Goal: Task Accomplishment & Management: Complete application form

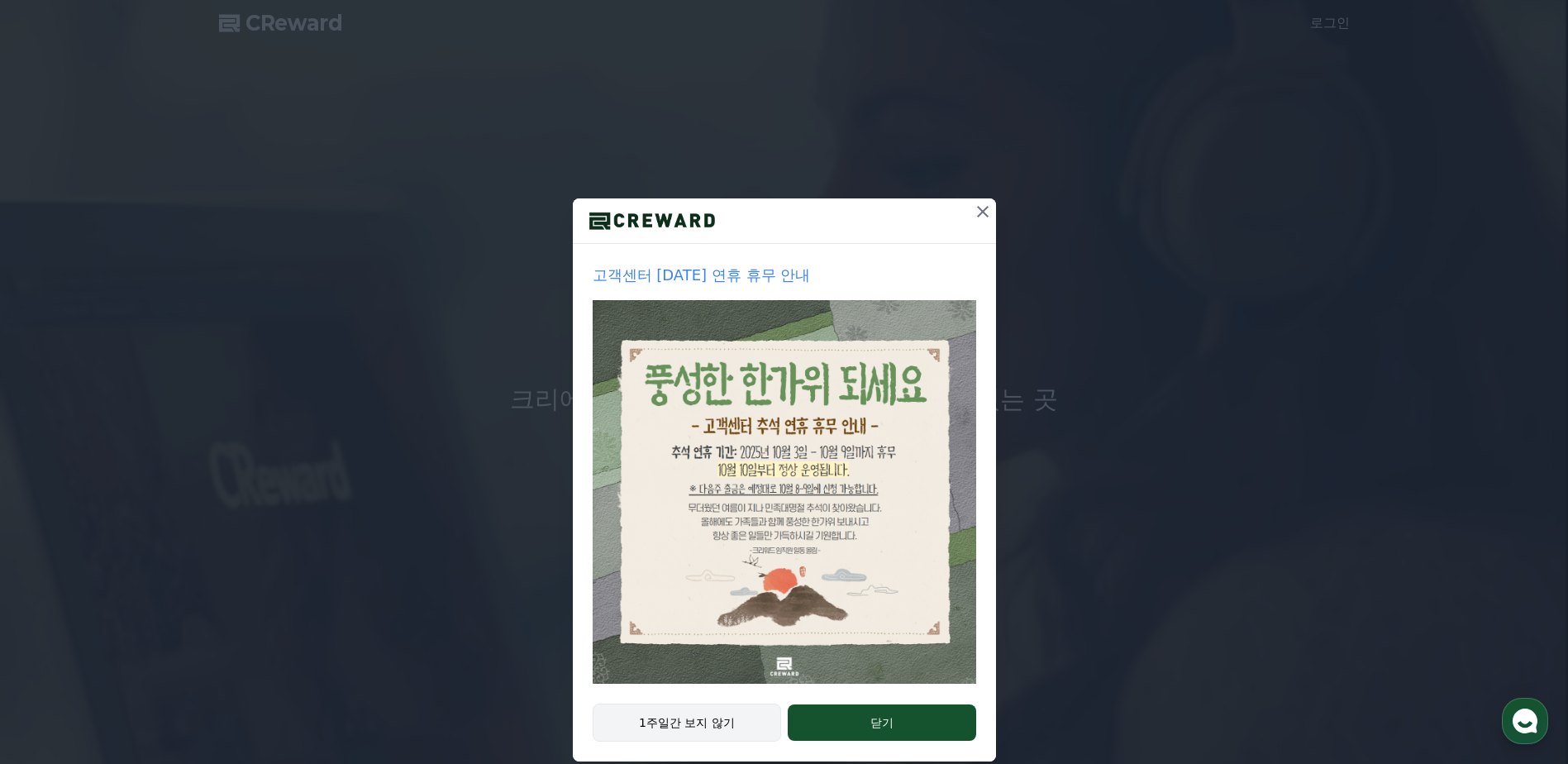
click at [735, 720] on button "1주일간 보지 않기" at bounding box center [687, 723] width 189 height 38
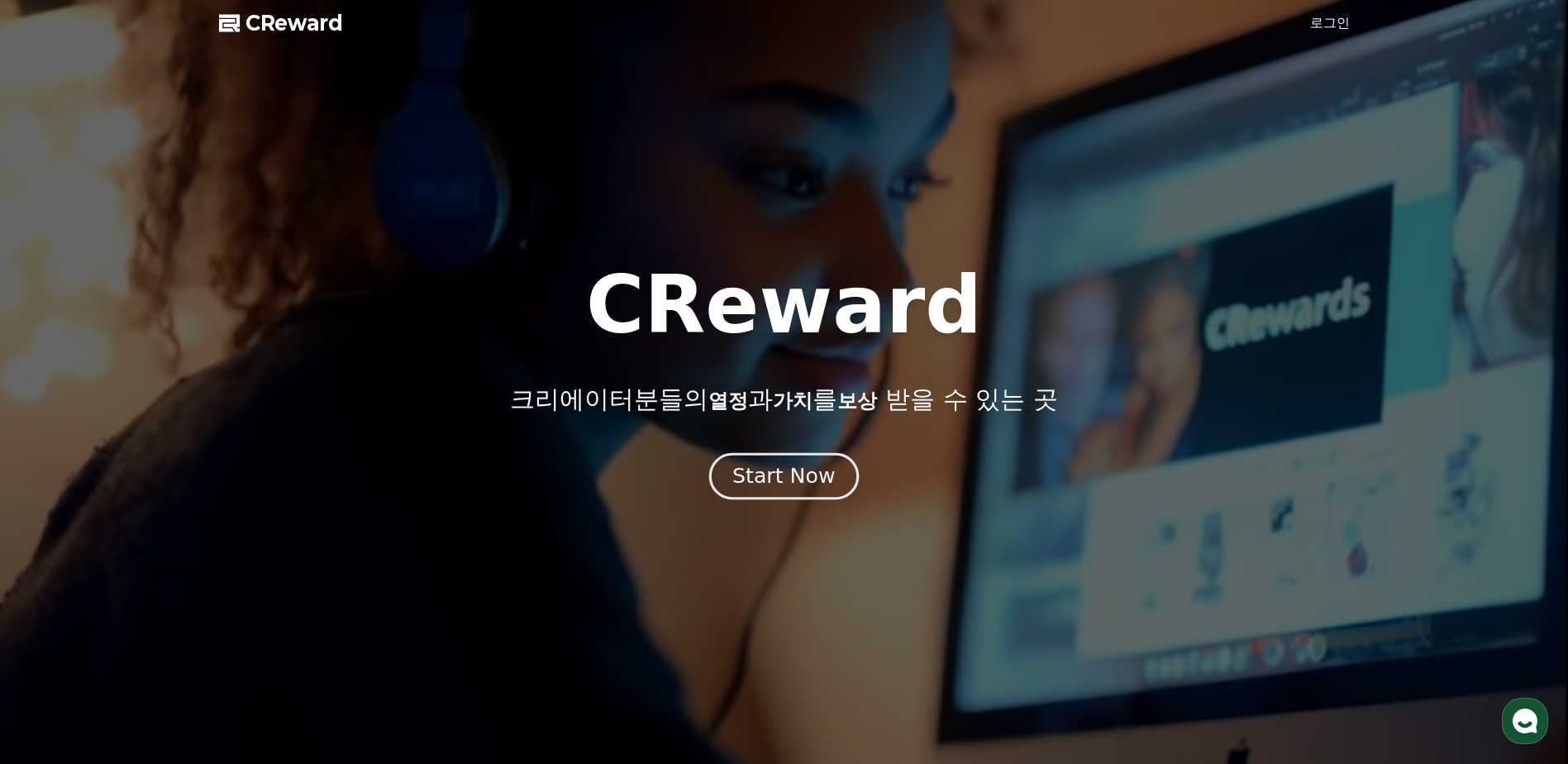
click at [758, 483] on div "Start Now" at bounding box center [783, 475] width 102 height 28
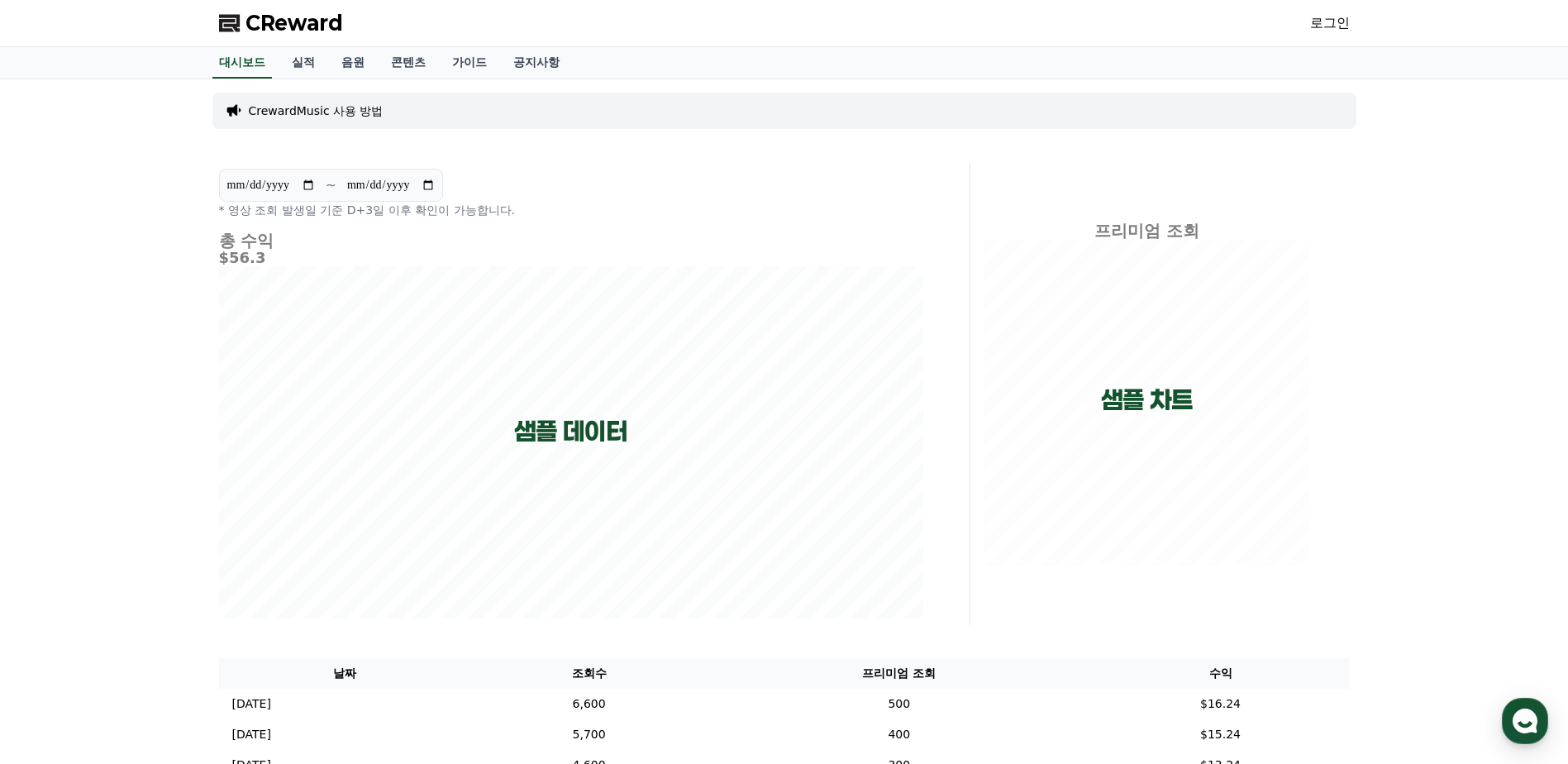
click at [1323, 21] on link "로그인" at bounding box center [1329, 22] width 40 height 20
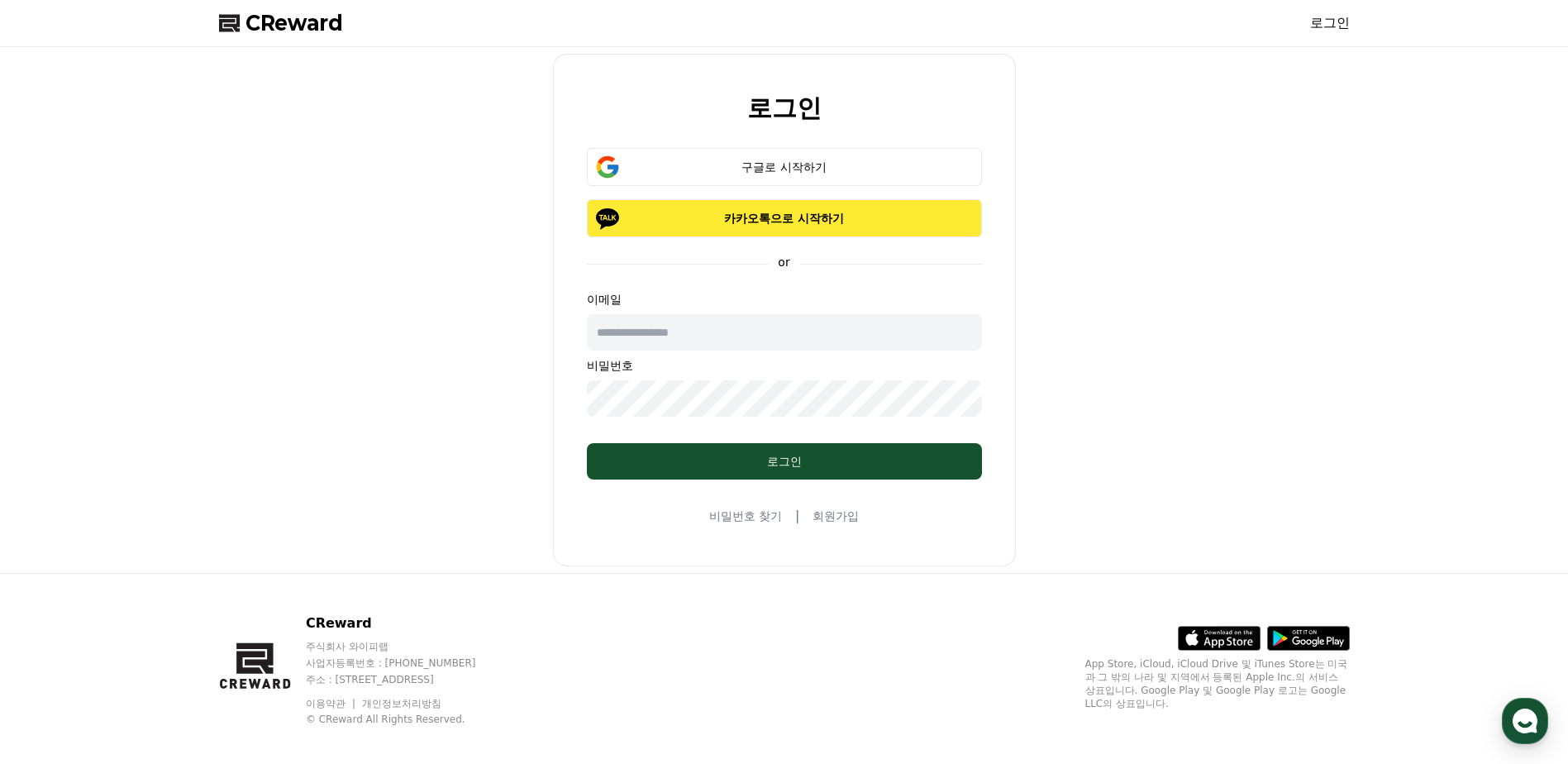
click at [710, 216] on p "카카오톡으로 시작하기" at bounding box center [784, 218] width 347 height 16
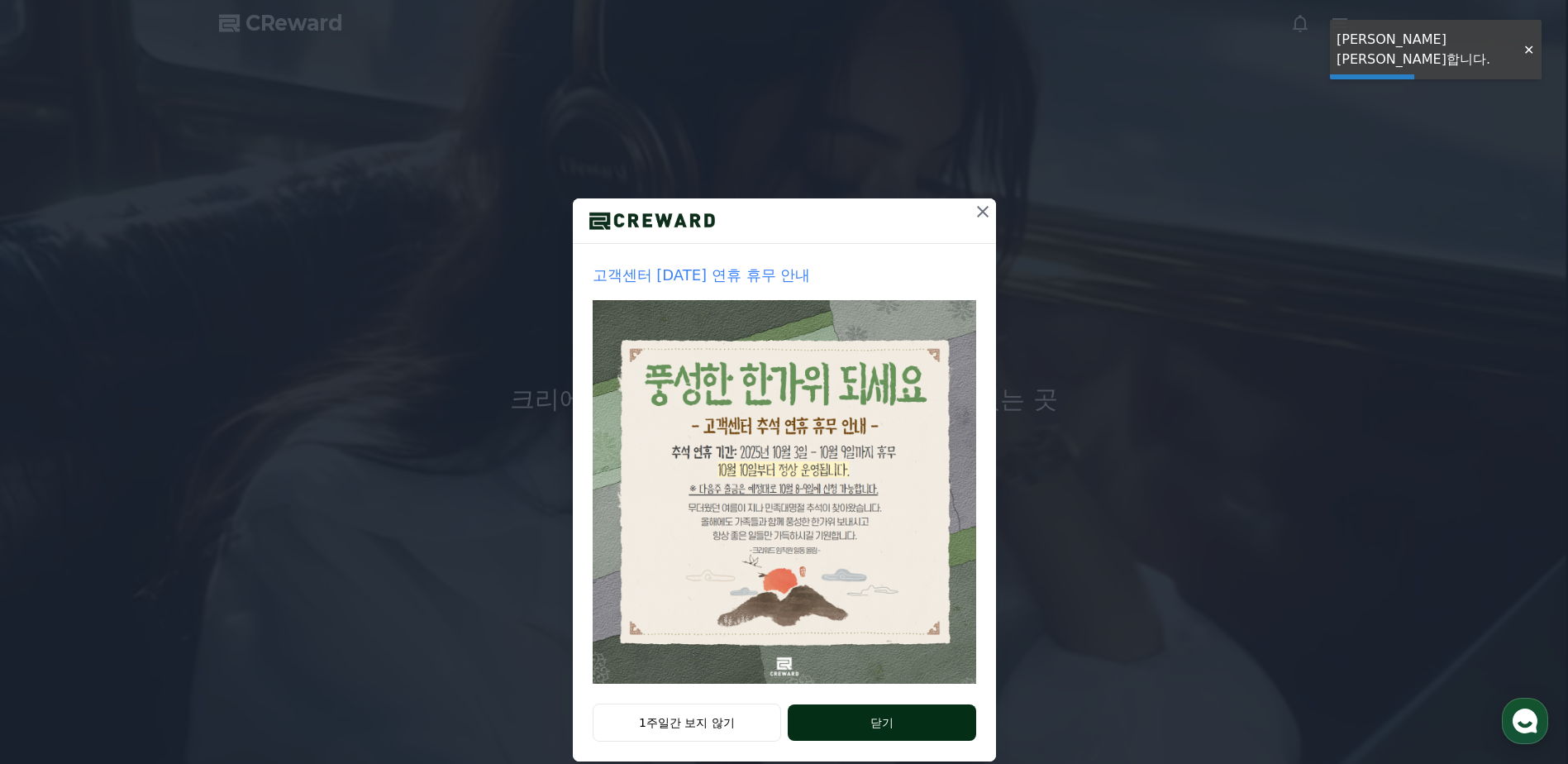
click at [817, 721] on button "닫기" at bounding box center [882, 723] width 188 height 36
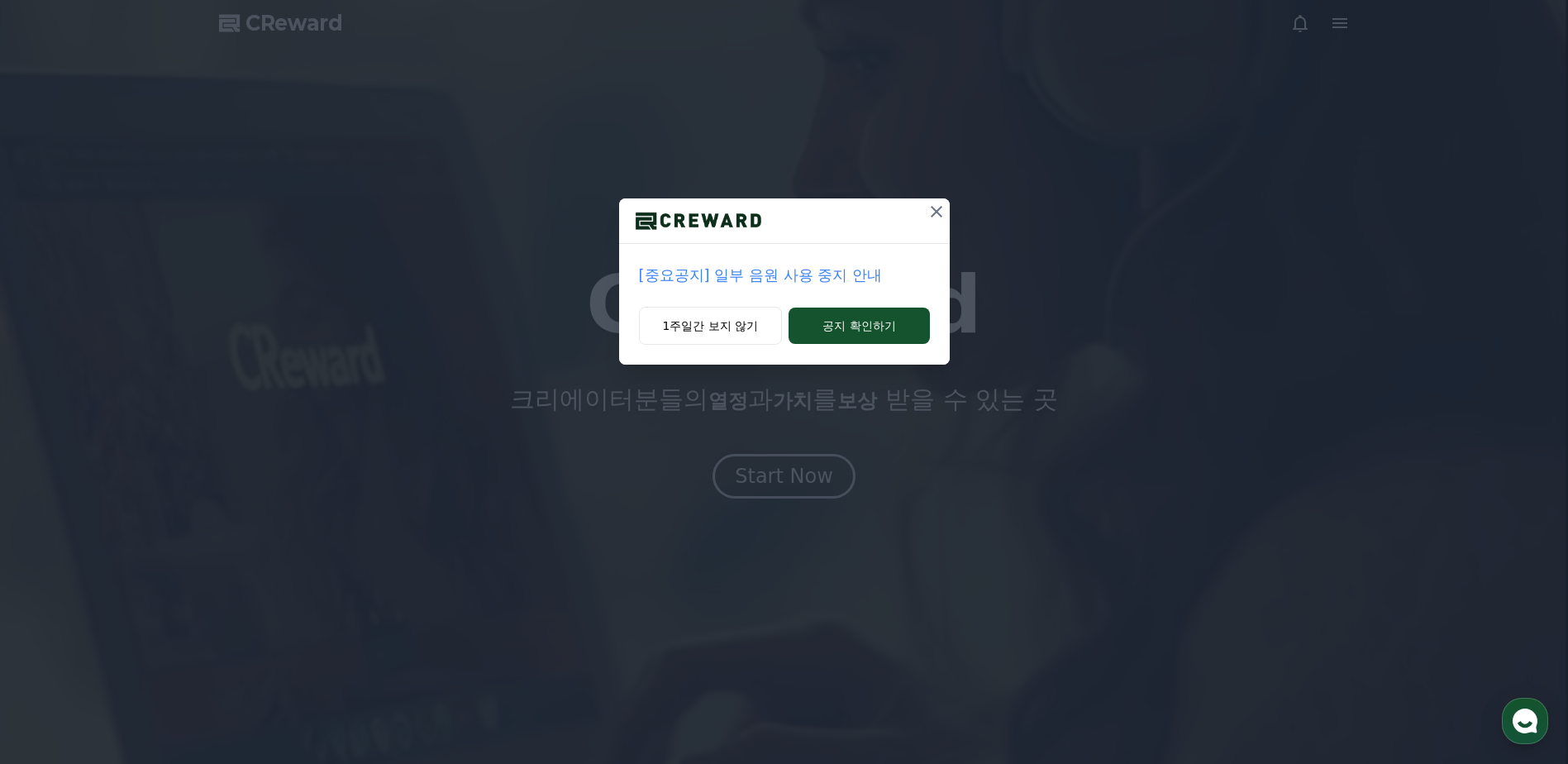
click at [747, 281] on p "[중요공지] 일부 음원 사용 중지 안내" at bounding box center [784, 275] width 291 height 23
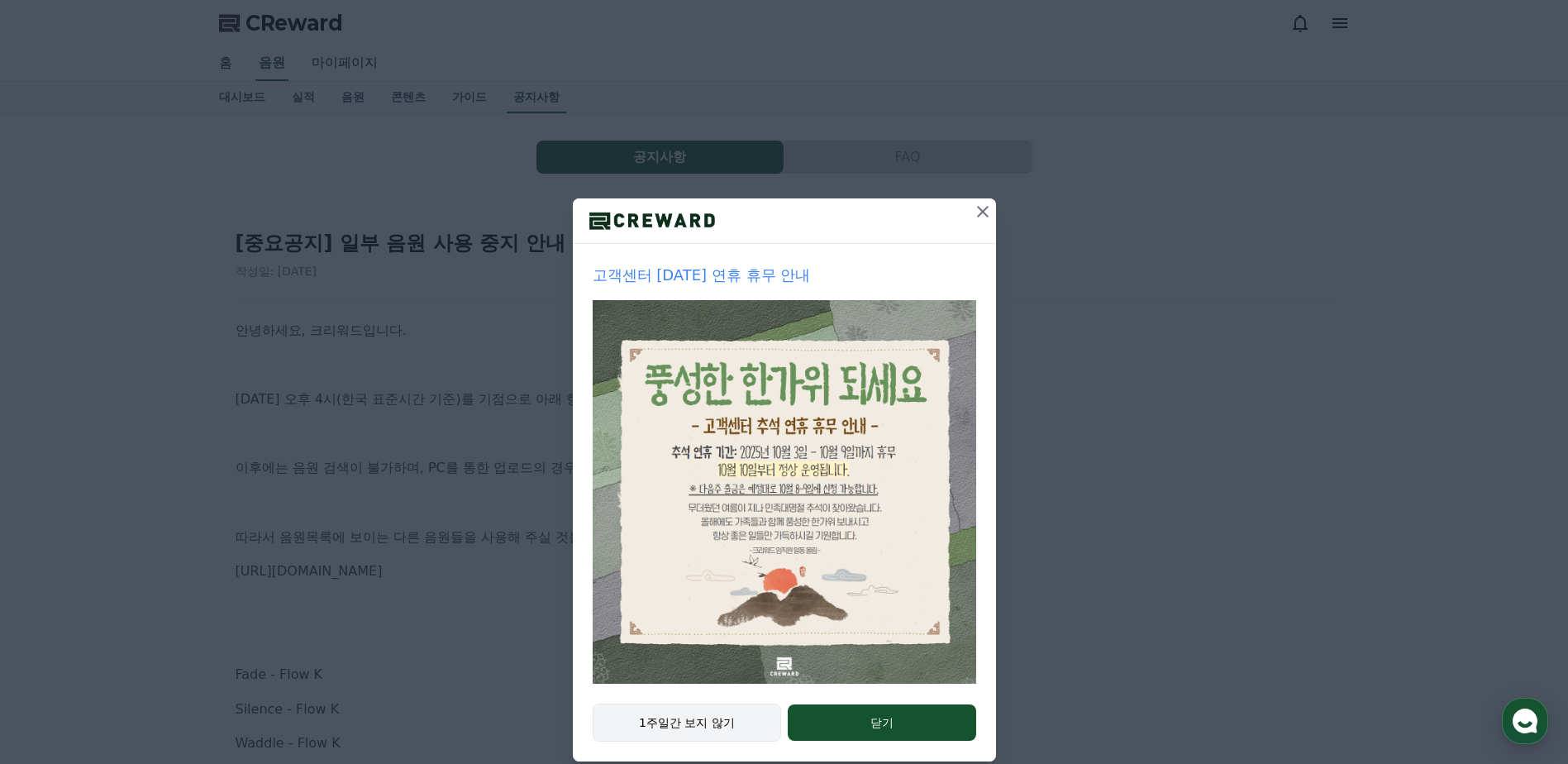
click at [709, 718] on button "1주일간 보지 않기" at bounding box center [687, 723] width 189 height 38
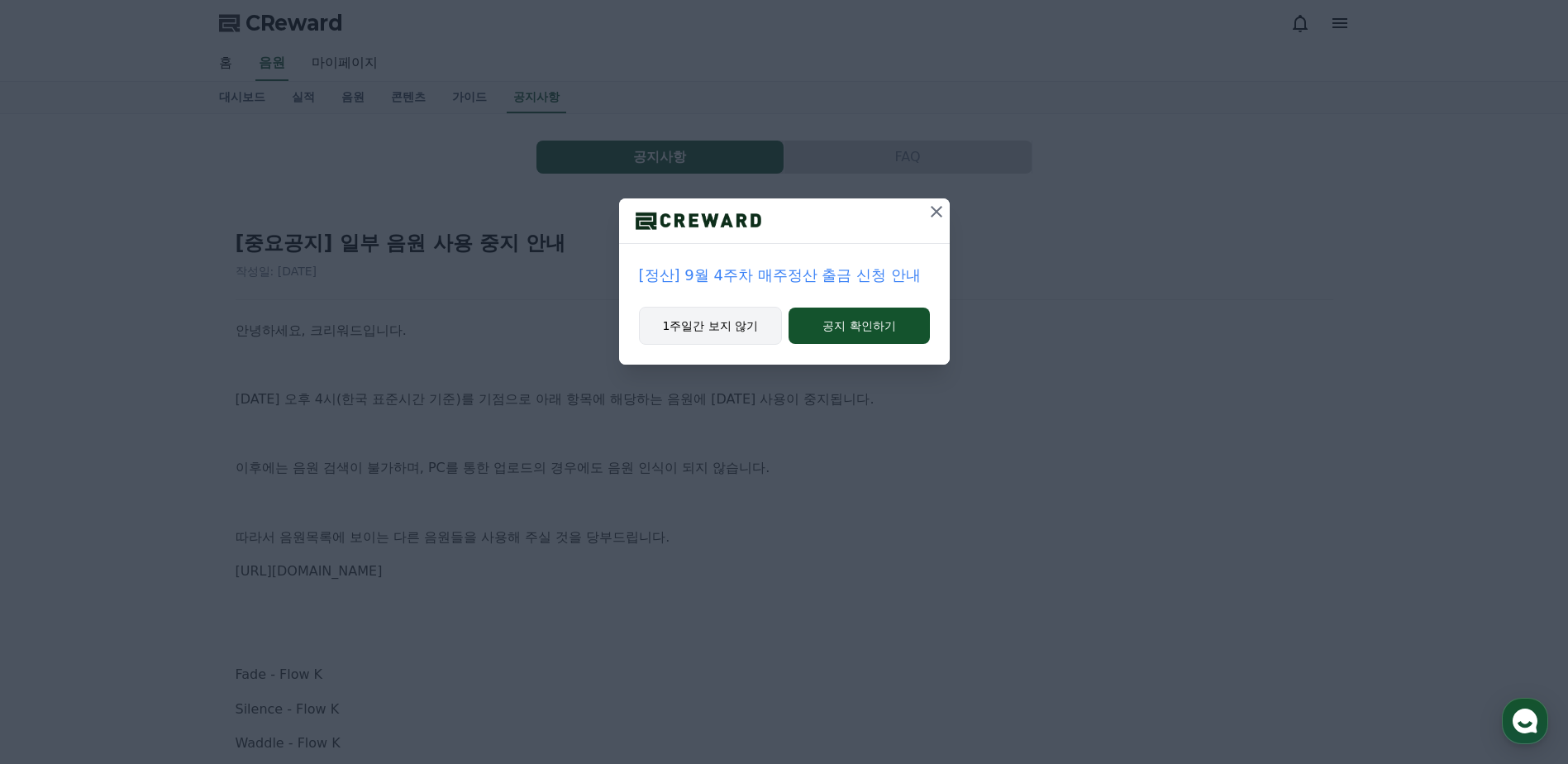
click at [749, 326] on button "1주일간 보지 않기" at bounding box center [710, 326] width 144 height 38
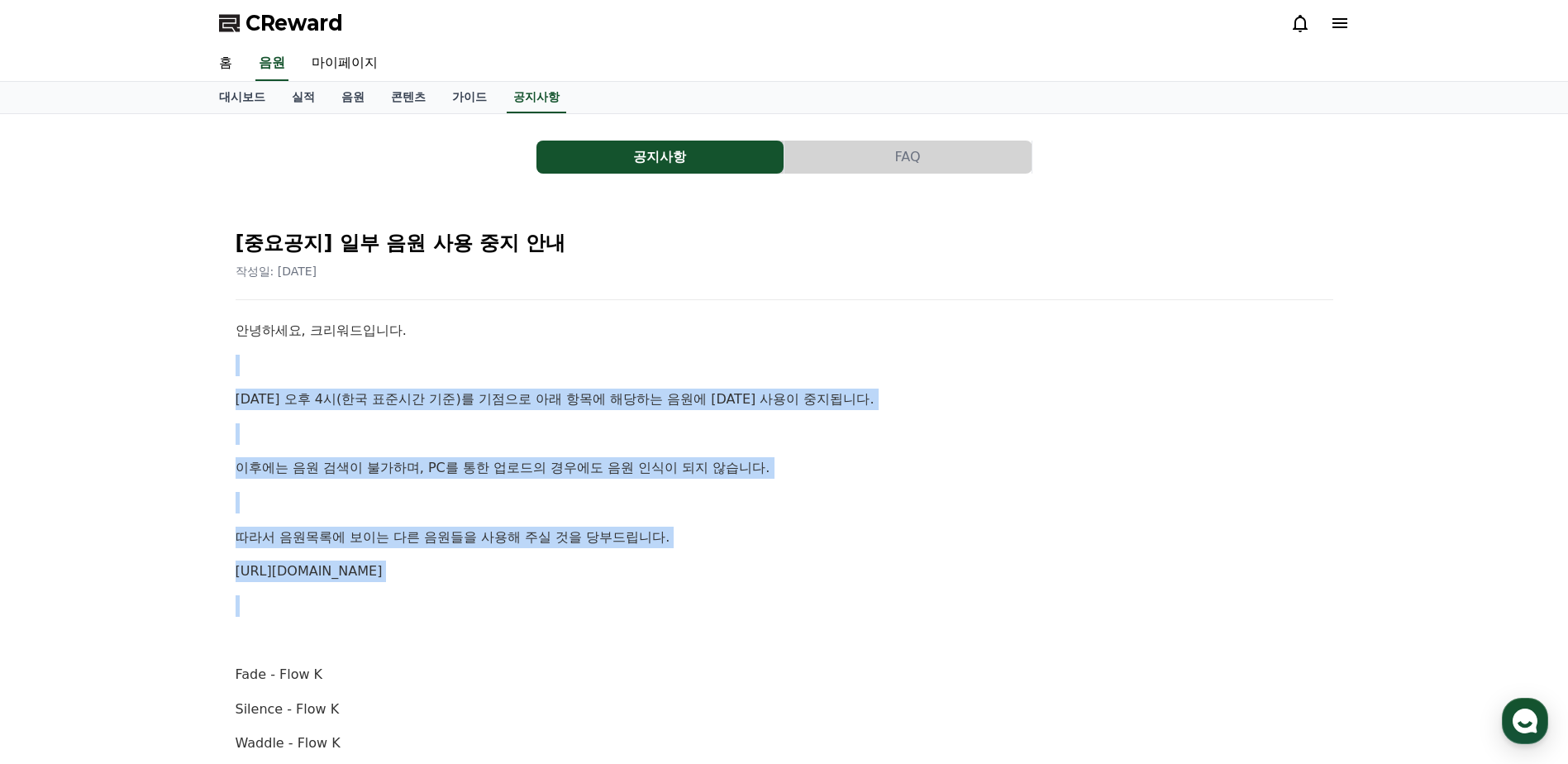
drag, startPoint x: 437, startPoint y: 363, endPoint x: 636, endPoint y: 594, distance: 304.9
drag, startPoint x: 636, startPoint y: 594, endPoint x: 648, endPoint y: 594, distance: 12.0
click at [636, 595] on p at bounding box center [784, 606] width 1098 height 22
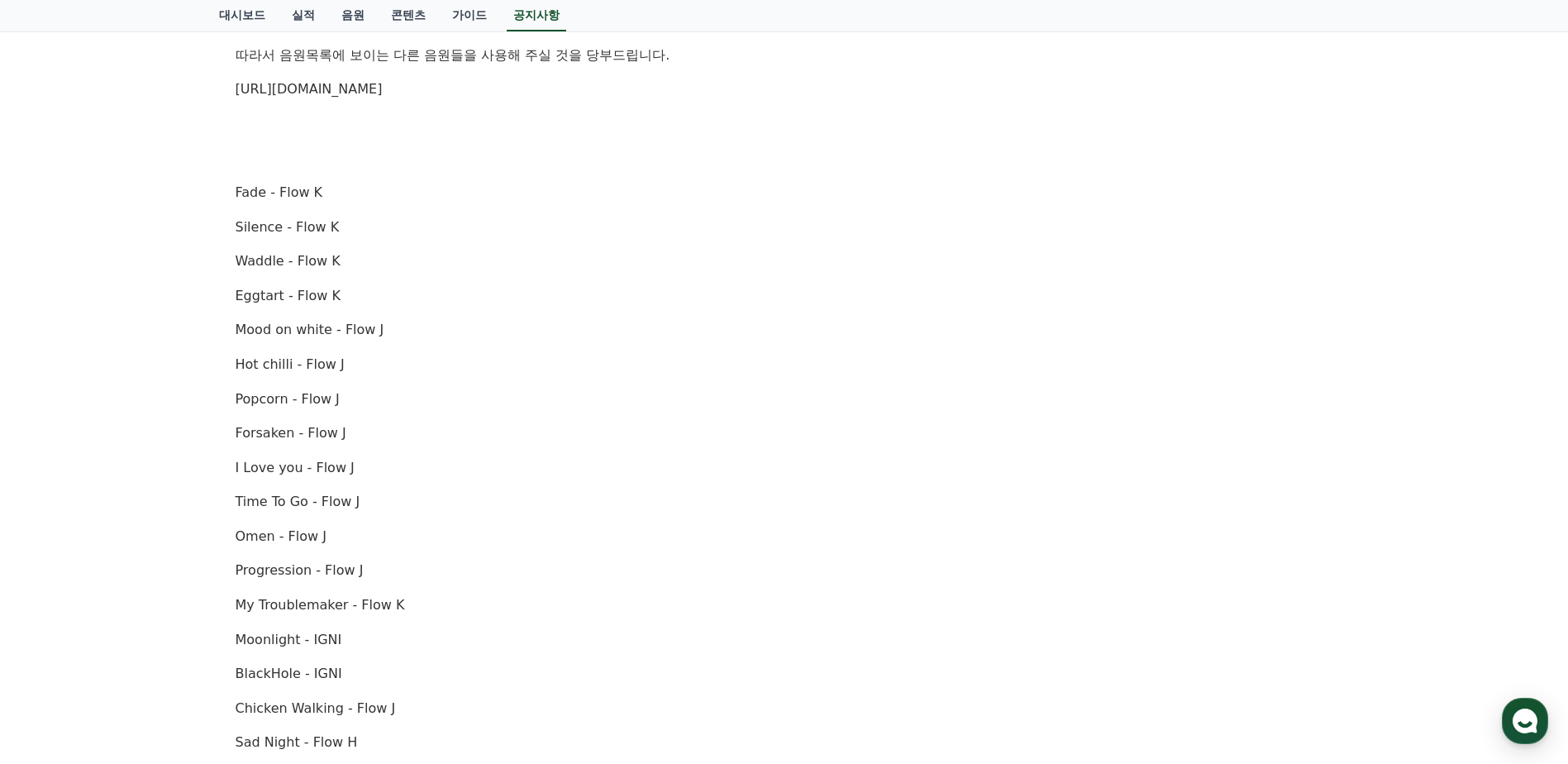
scroll to position [165, 0]
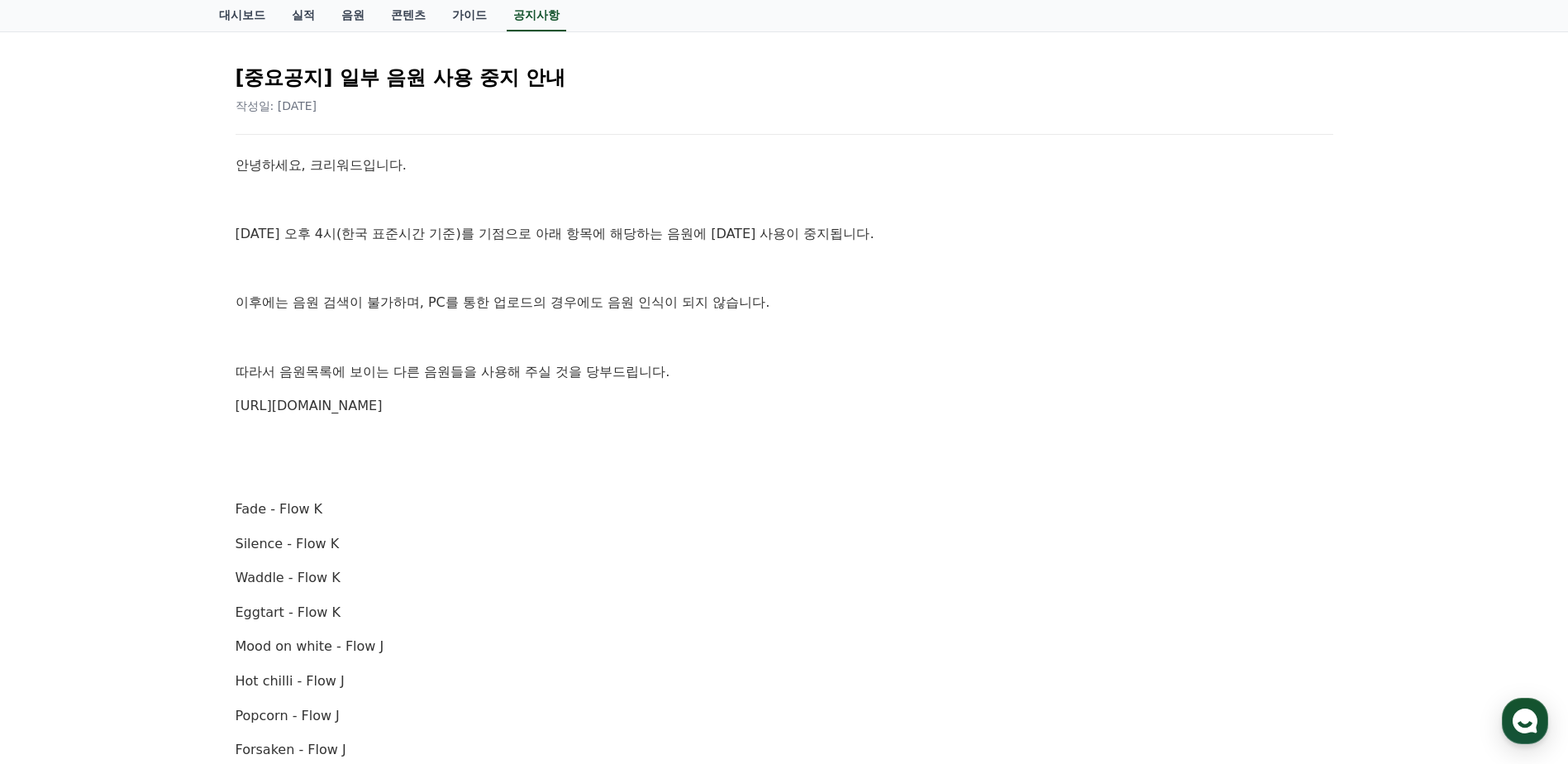
click at [382, 410] on link "https://creward.net/music/list/public" at bounding box center [309, 406] width 147 height 16
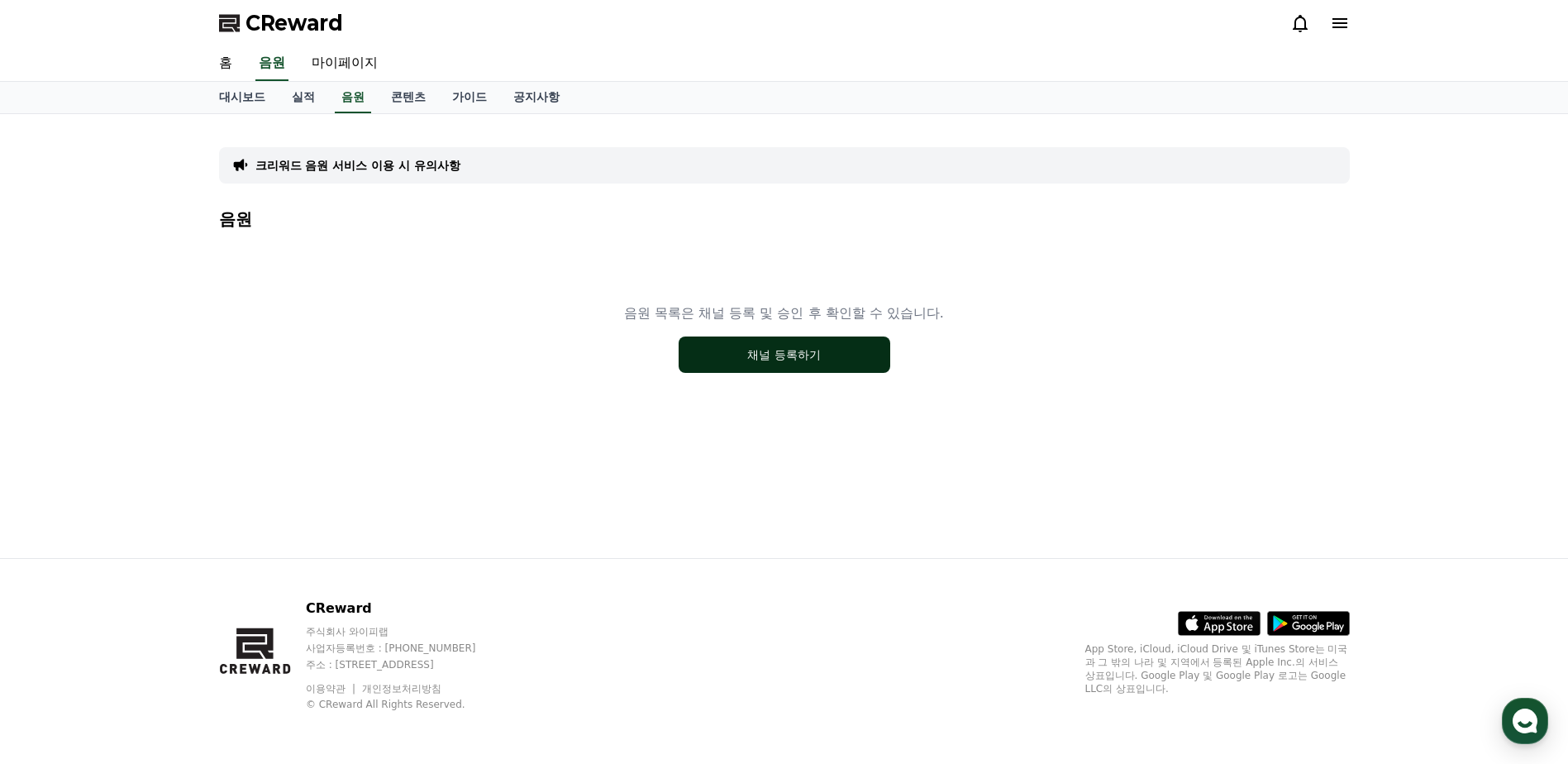
click at [782, 353] on button "채널 등록하기" at bounding box center [784, 355] width 212 height 36
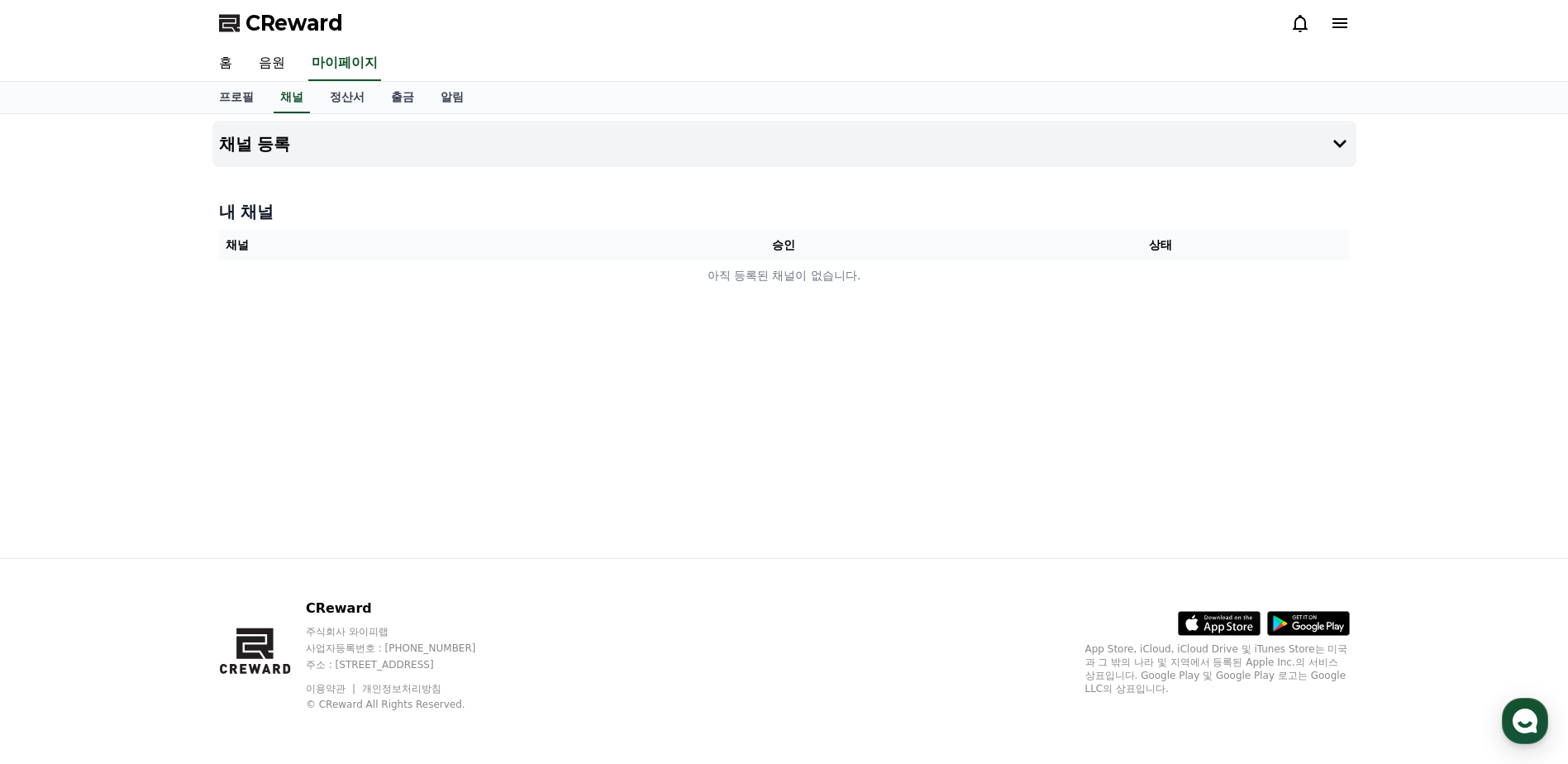
click at [411, 167] on div "채널 등록 내 채널 채널 승인 상태 아직 등록된 채널이 없습니다." at bounding box center [784, 335] width 1157 height 444
click at [421, 146] on button "채널 등록" at bounding box center [784, 144] width 1143 height 47
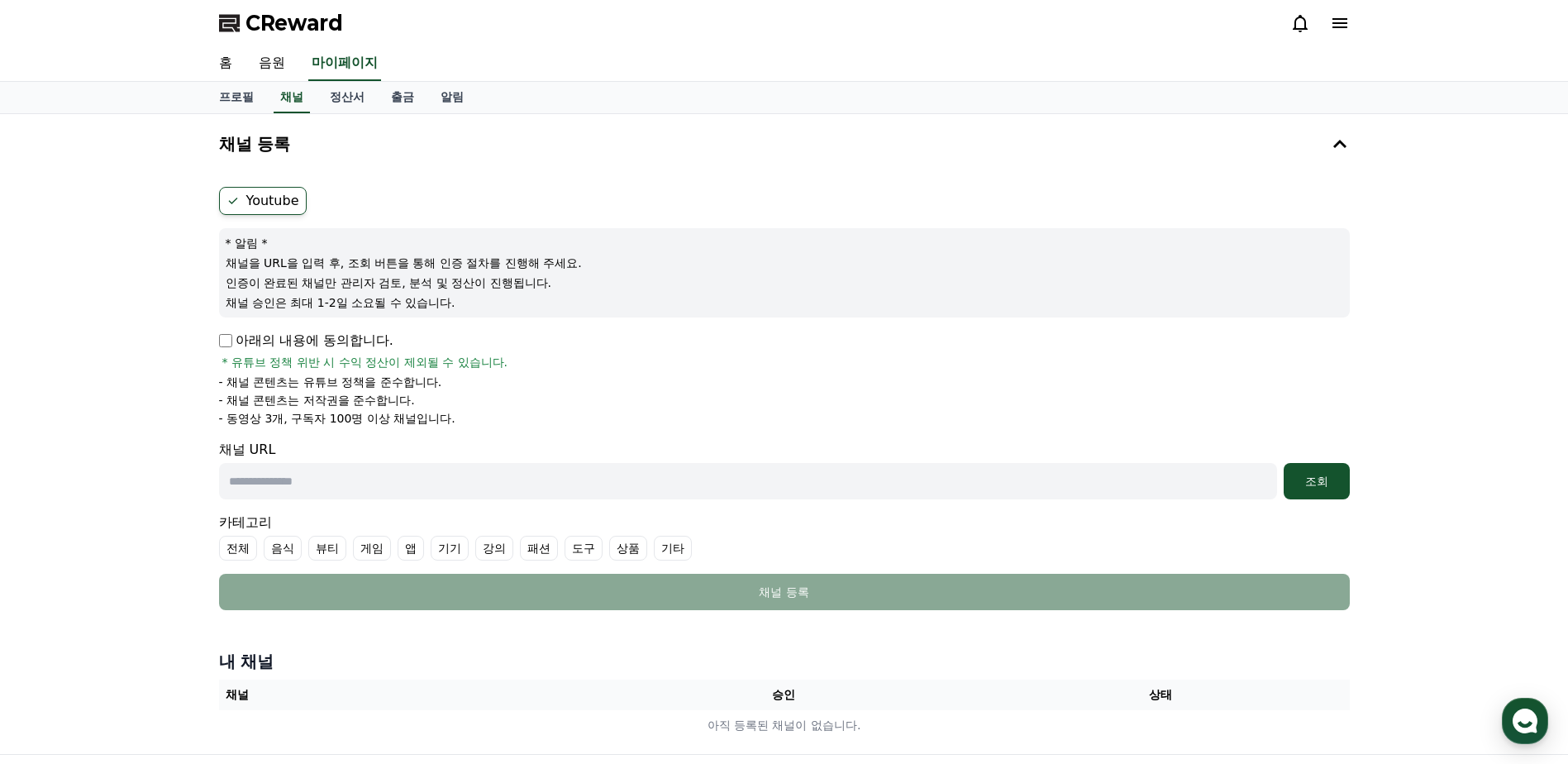
click at [369, 339] on p "아래의 내용에 동의합니다." at bounding box center [306, 340] width 175 height 20
click at [215, 334] on div "Youtube * 알림 * 채널을 URL을 입력 후, 조회 버튼을 통해 인증 절차를 진행해 주세요. 인증이 완료된 채널만 관리자 검토, 분석 …" at bounding box center [784, 398] width 1143 height 437
click at [316, 466] on input "text" at bounding box center [747, 481] width 1057 height 36
paste input "**********"
type input "**********"
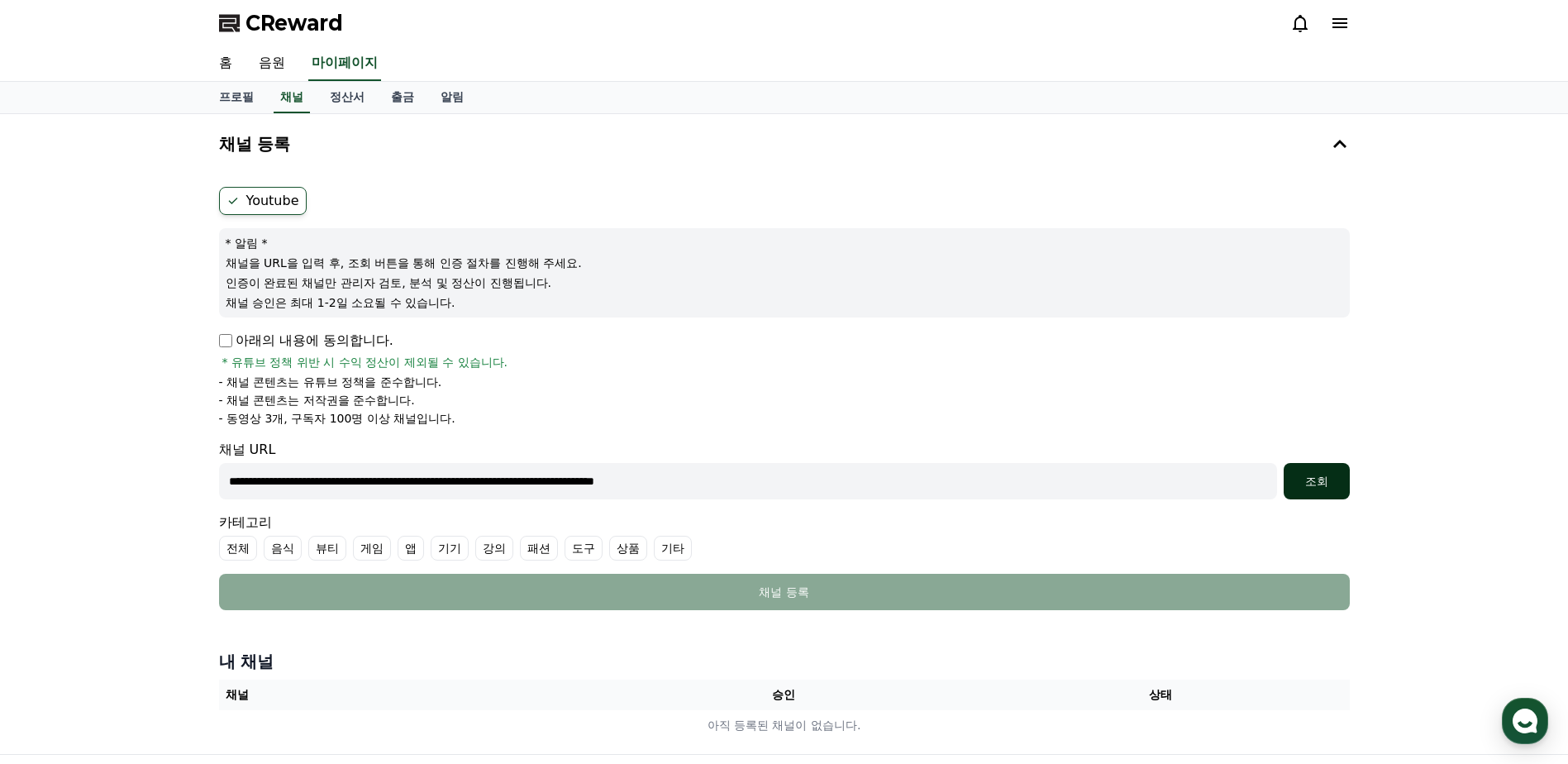
click at [1332, 478] on div "조회" at bounding box center [1316, 481] width 53 height 16
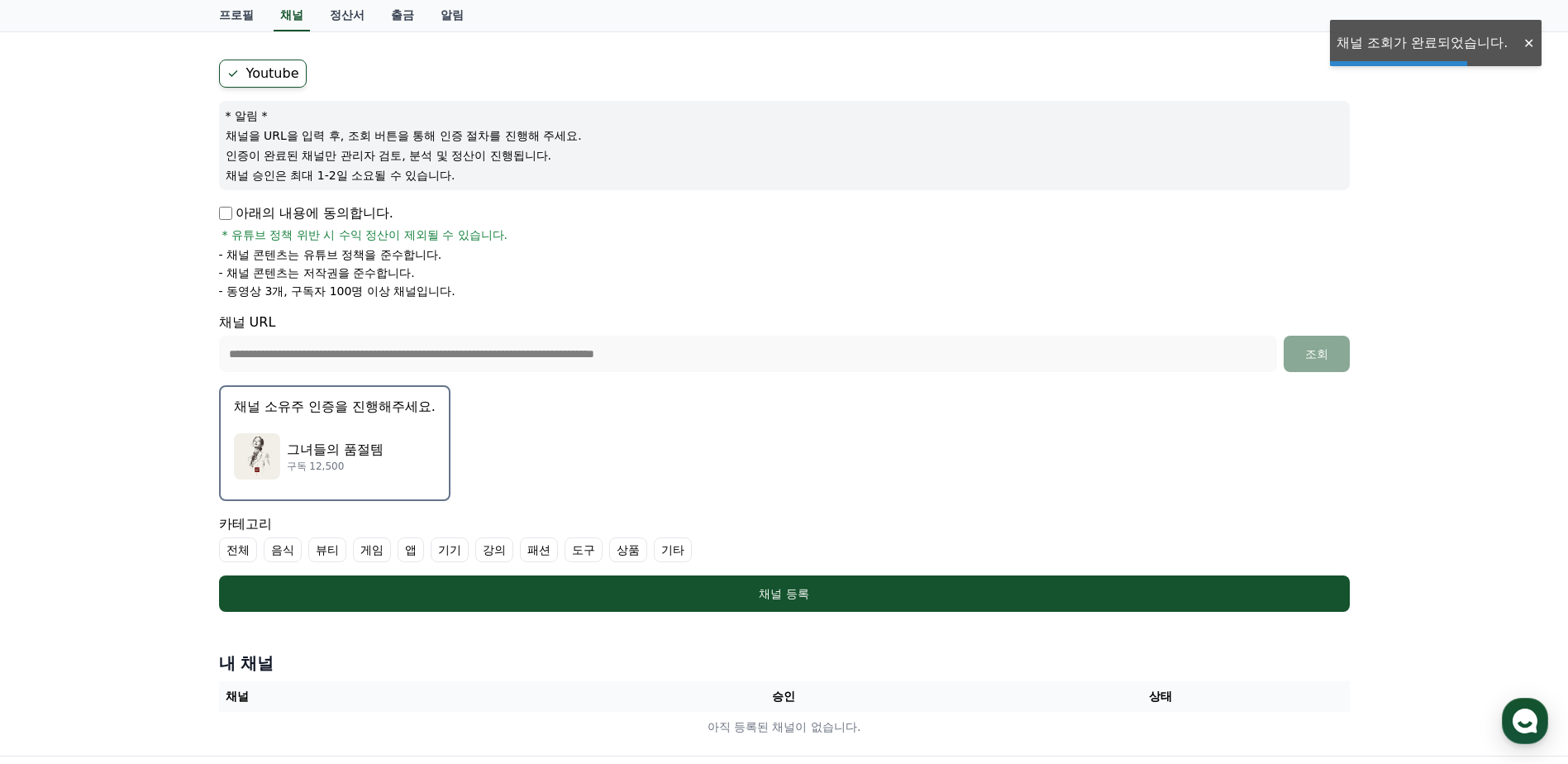
scroll to position [248, 0]
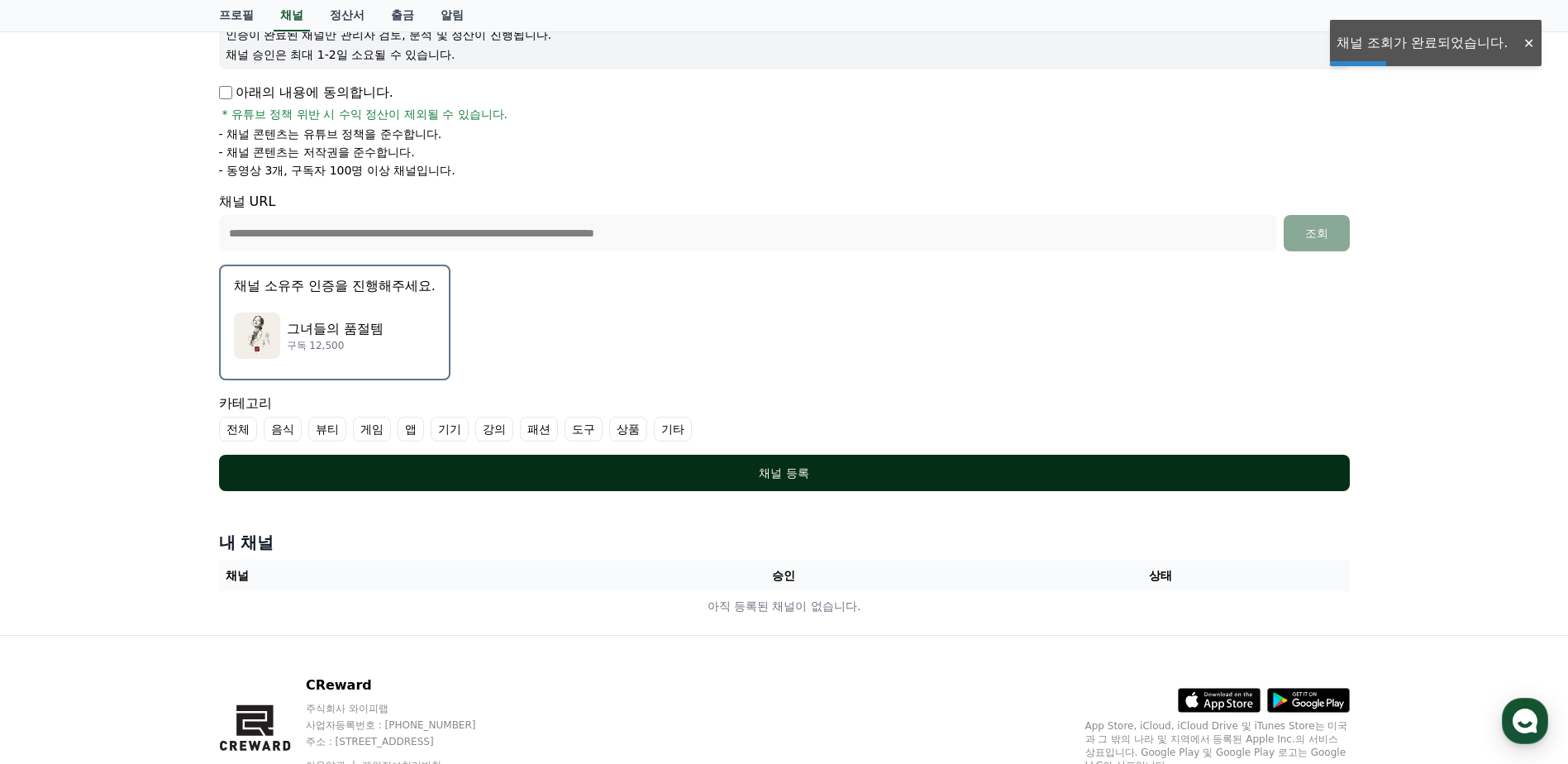
click at [539, 460] on button "채널 등록" at bounding box center [784, 473] width 1131 height 36
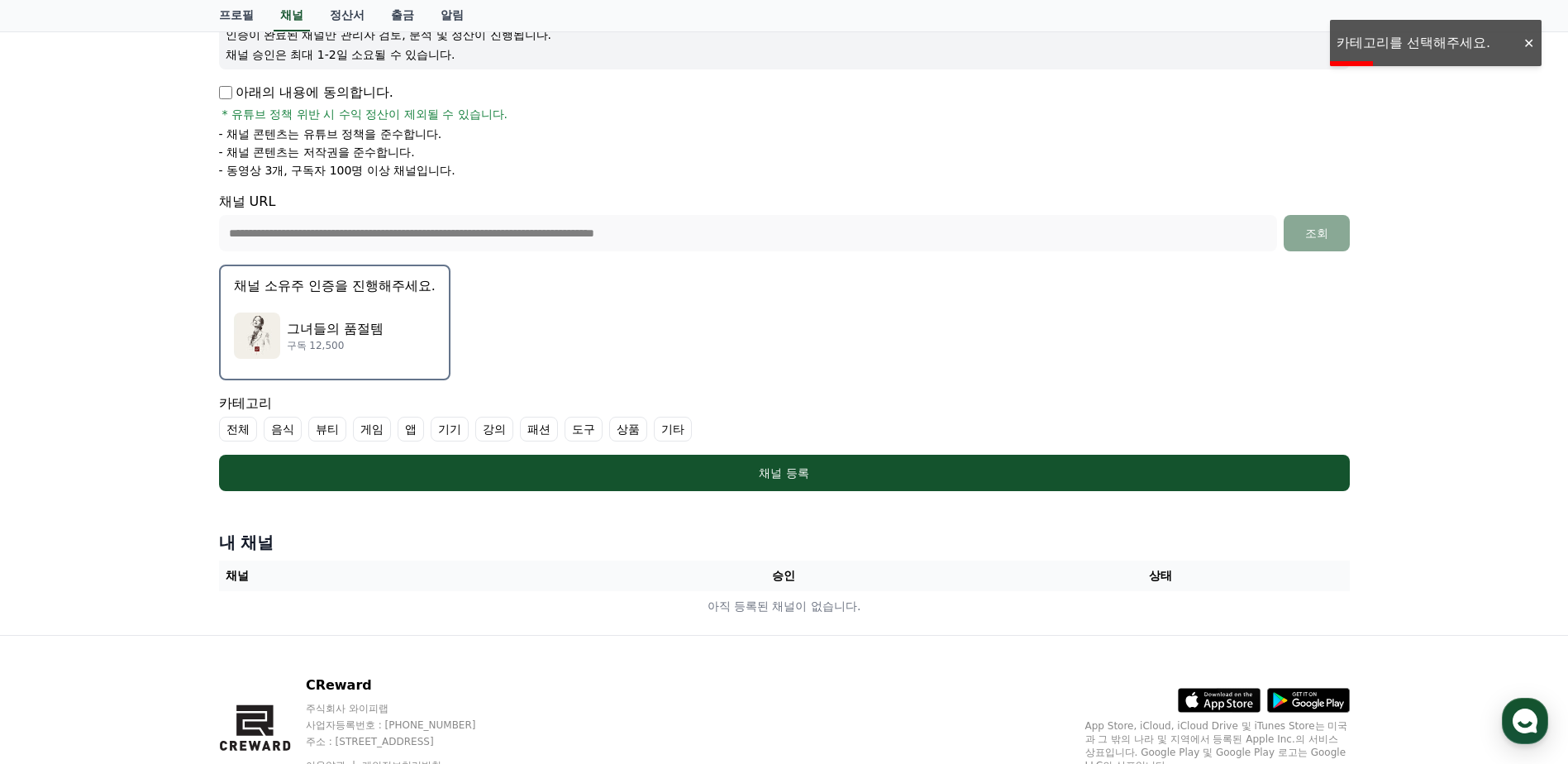
click at [624, 432] on label "상품" at bounding box center [628, 429] width 38 height 25
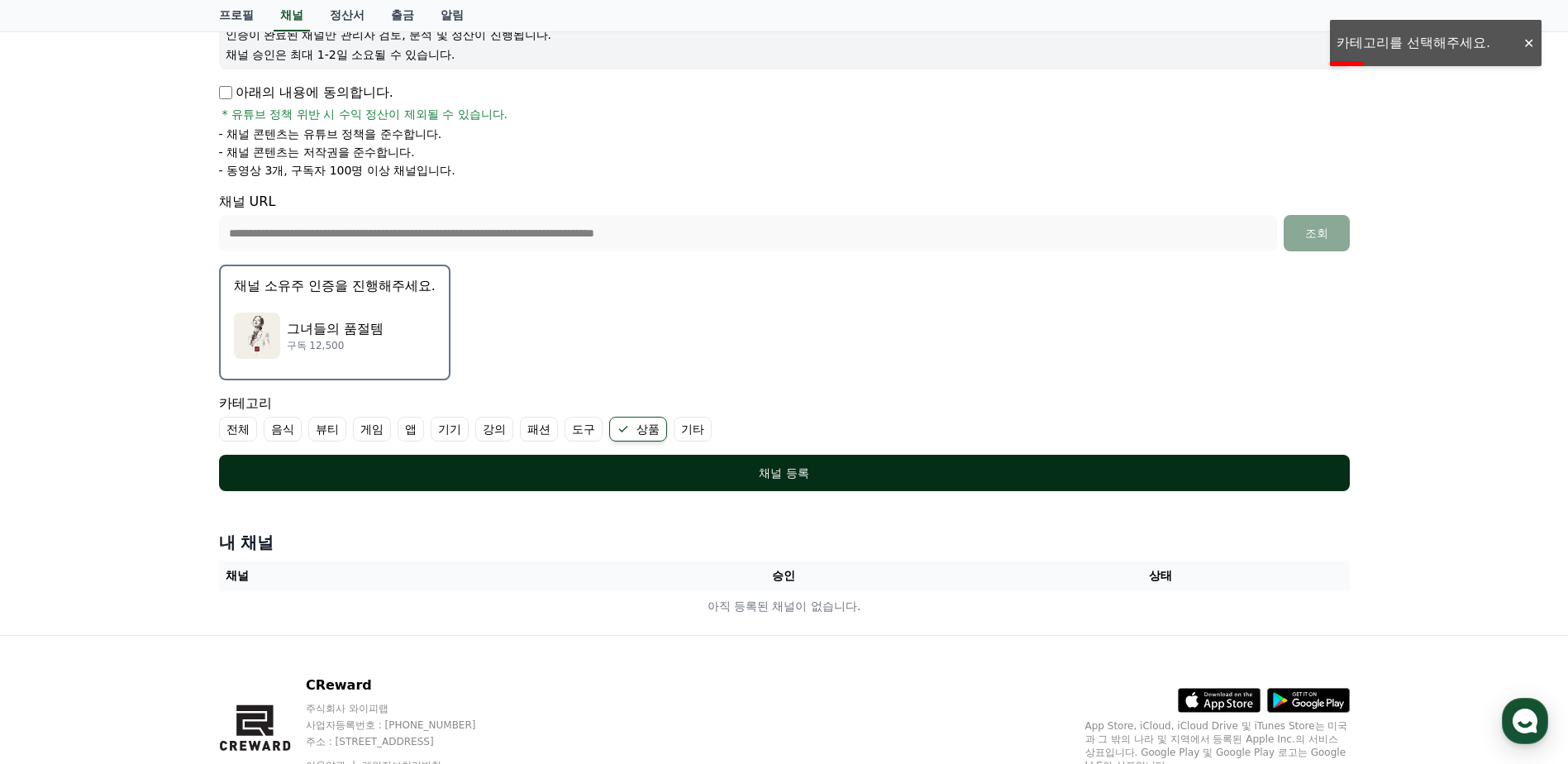
click at [623, 467] on div "채널 등록" at bounding box center [784, 472] width 1064 height 16
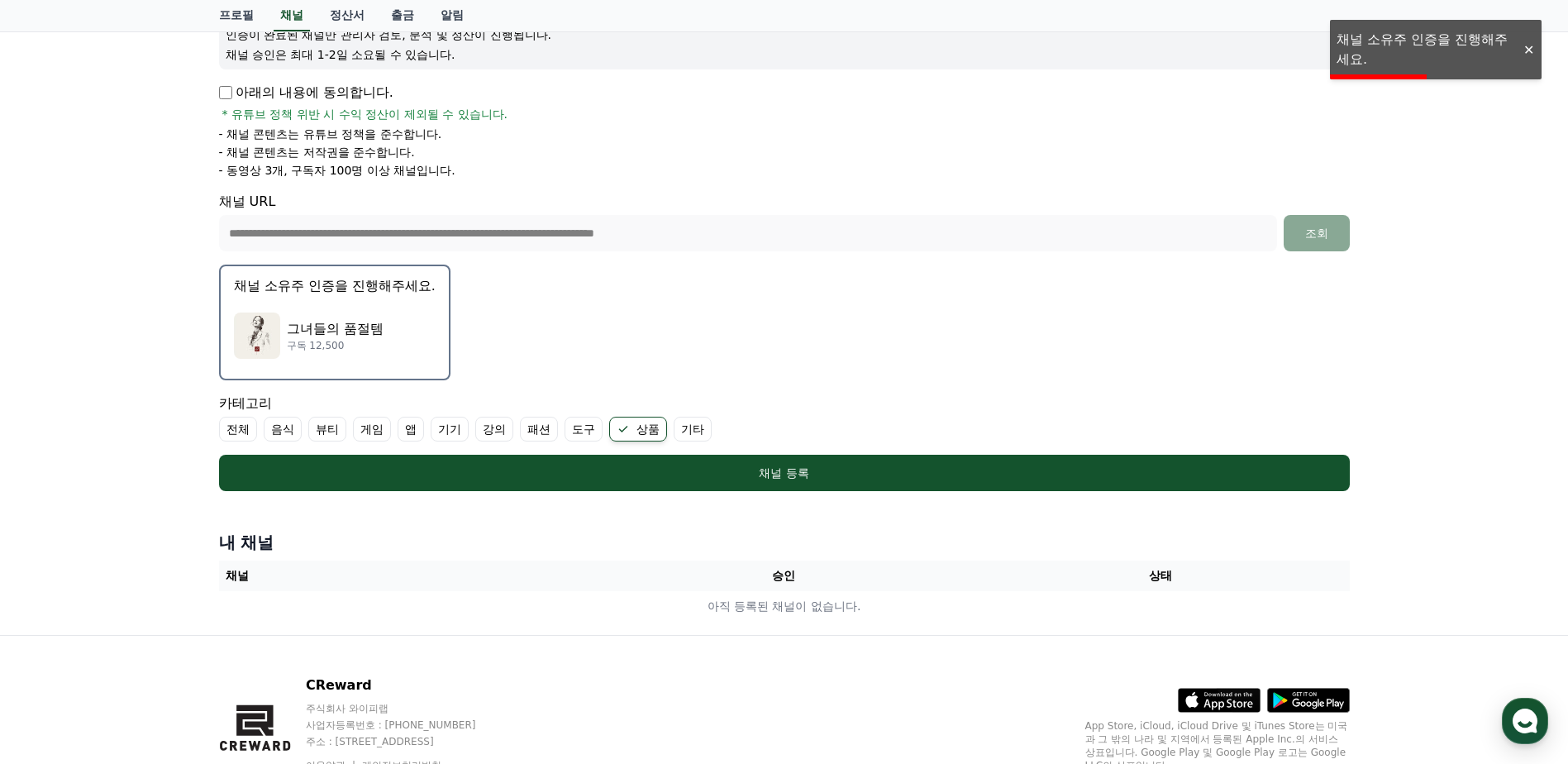
click at [381, 313] on div "그녀들의 품절템 구독 12,500" at bounding box center [335, 335] width 201 height 66
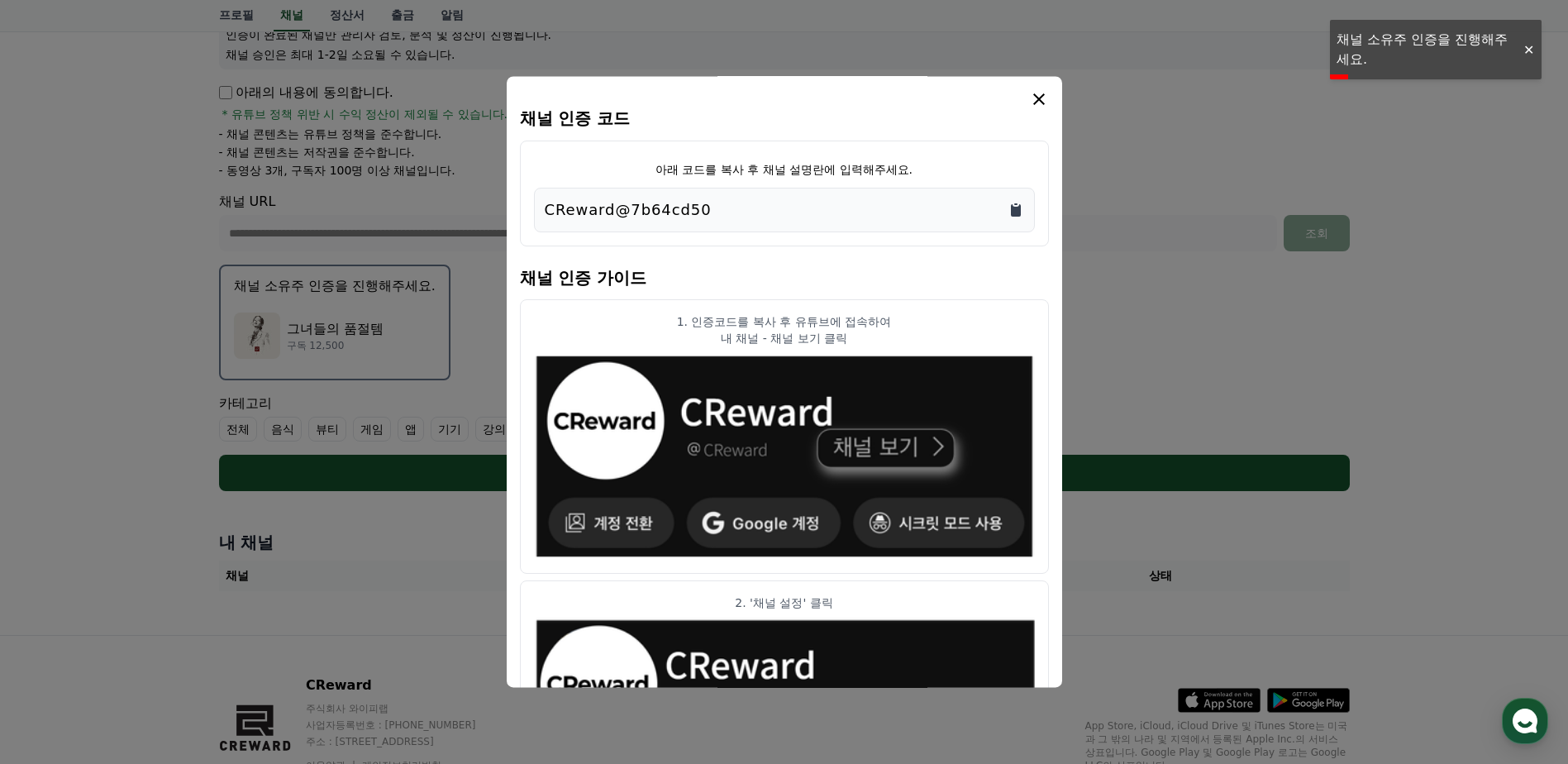
click at [1015, 214] on icon "Copy to clipboard" at bounding box center [1016, 210] width 10 height 12
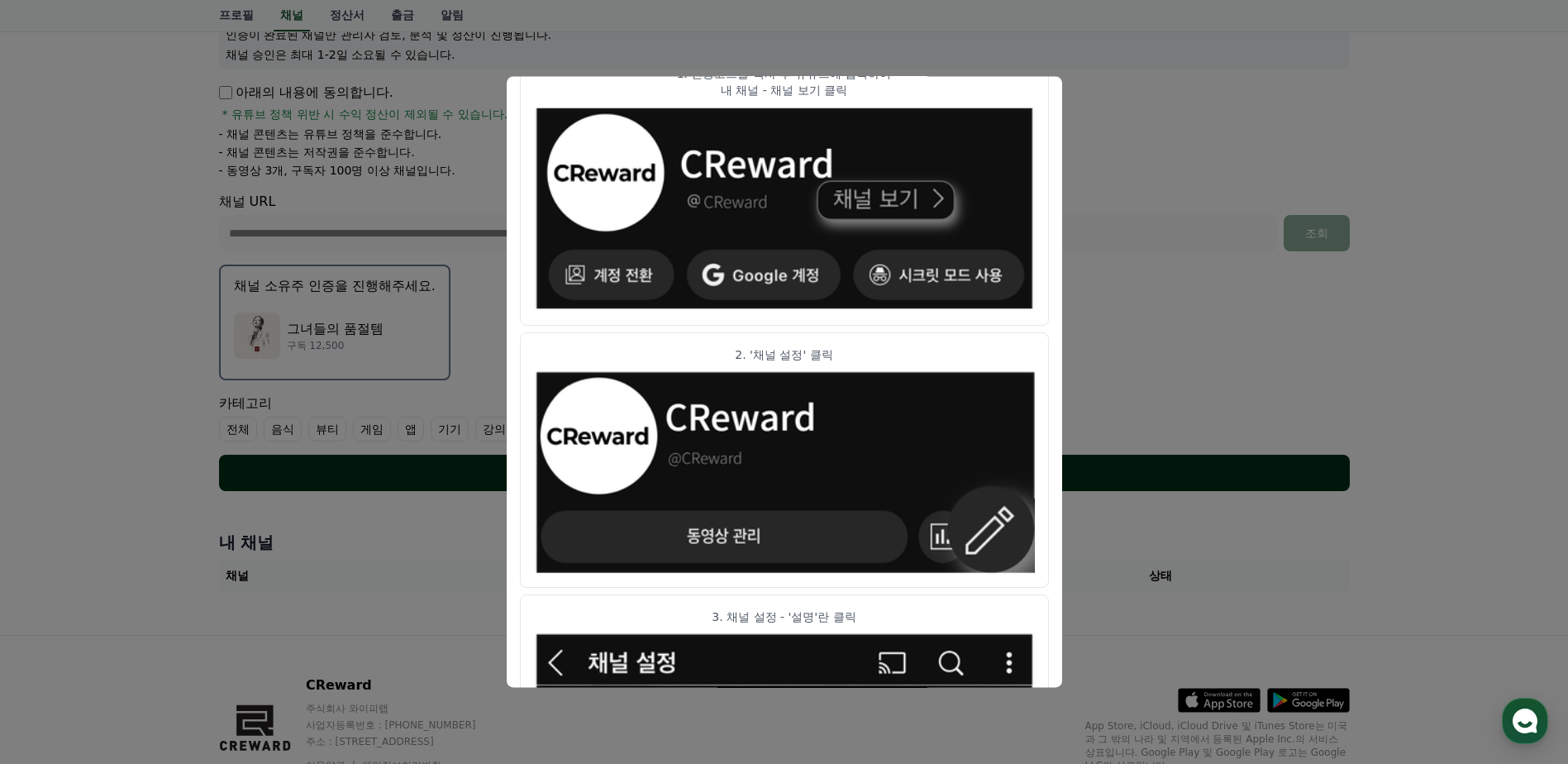
drag, startPoint x: 1267, startPoint y: 476, endPoint x: 1224, endPoint y: 482, distance: 43.4
click at [1267, 476] on button "close modal" at bounding box center [784, 382] width 1568 height 764
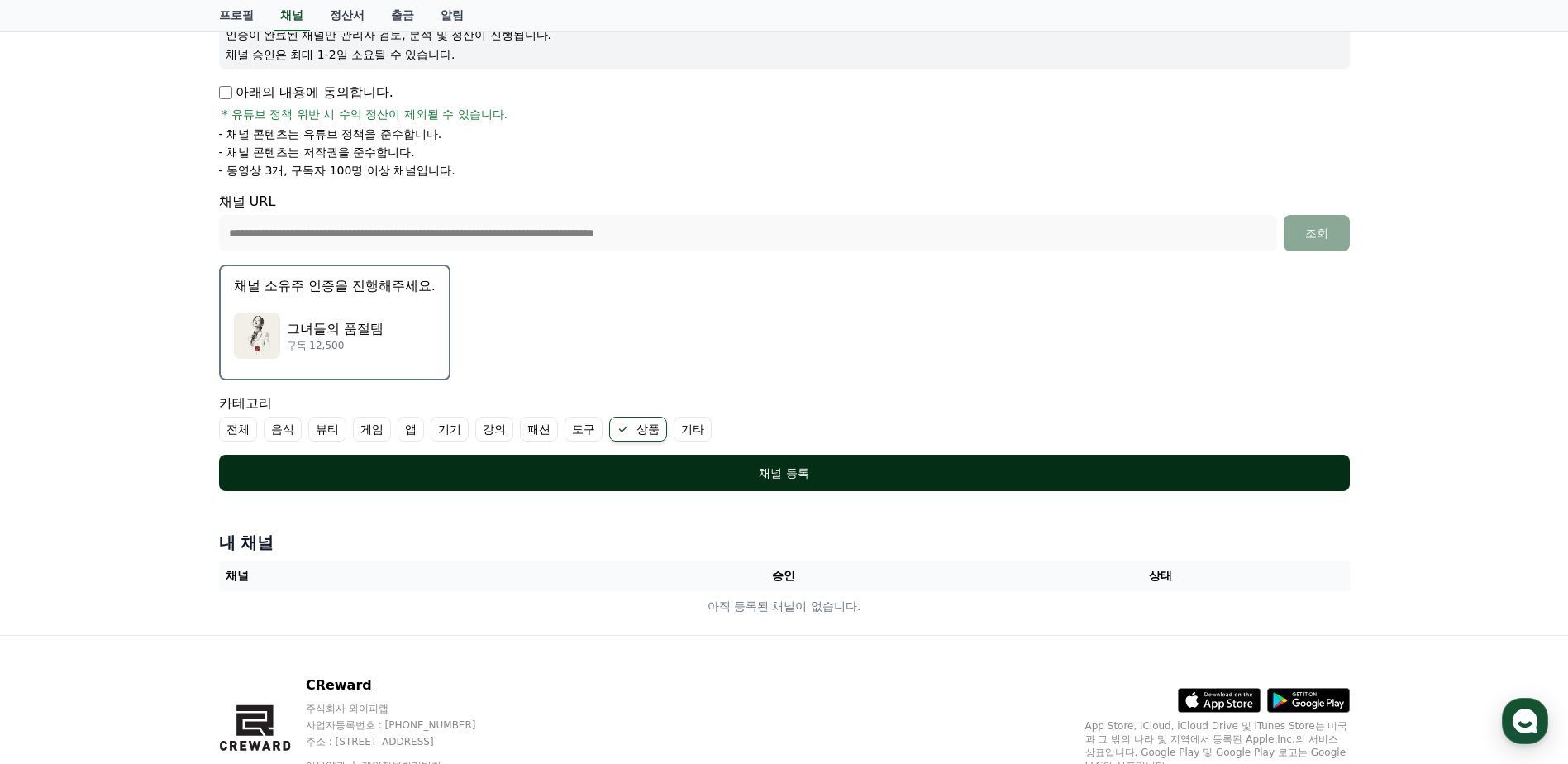
click at [970, 469] on div "채널 등록" at bounding box center [784, 472] width 1064 height 16
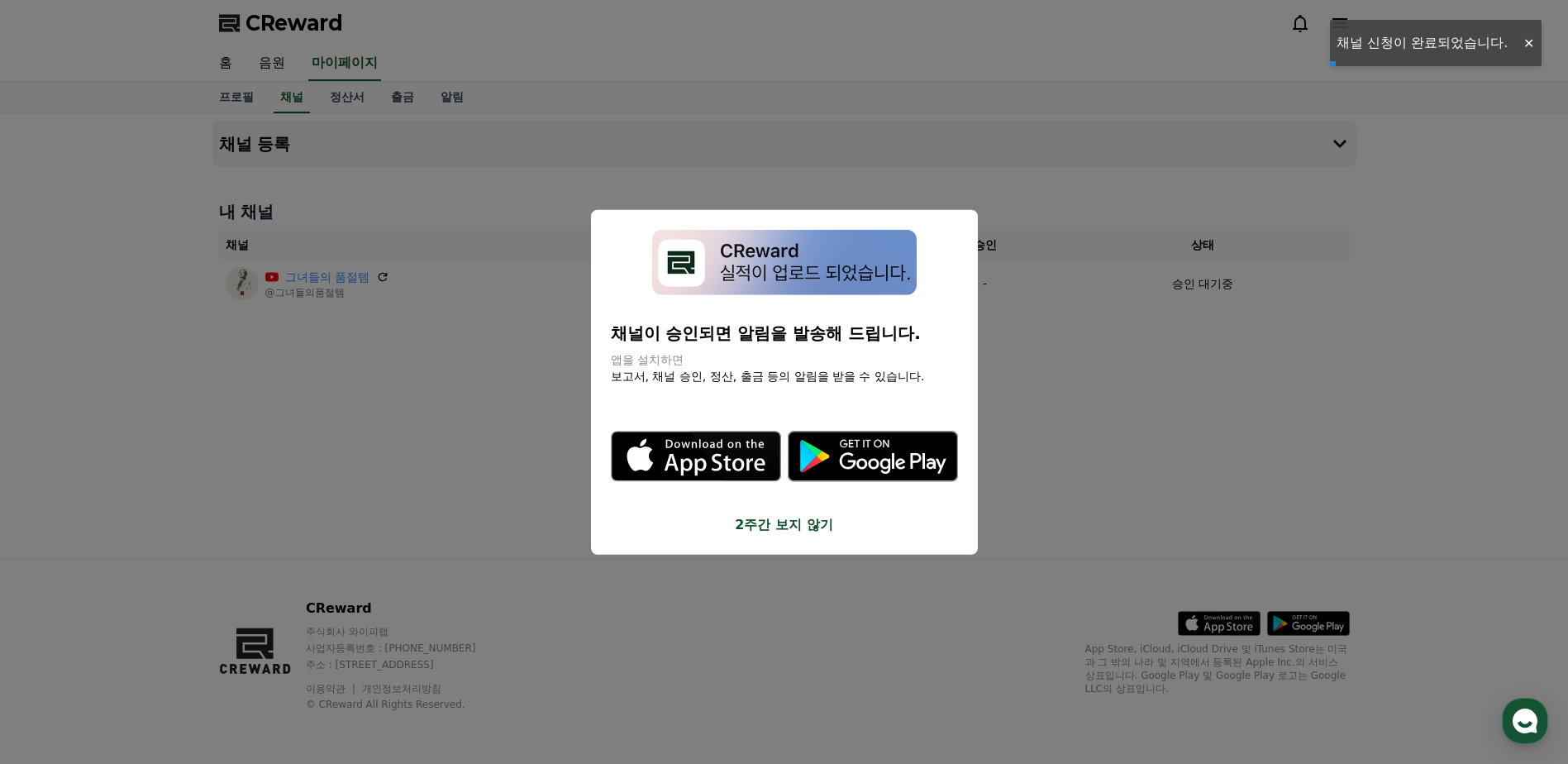
click at [767, 524] on button "2주간 보지 않기" at bounding box center [784, 524] width 347 height 20
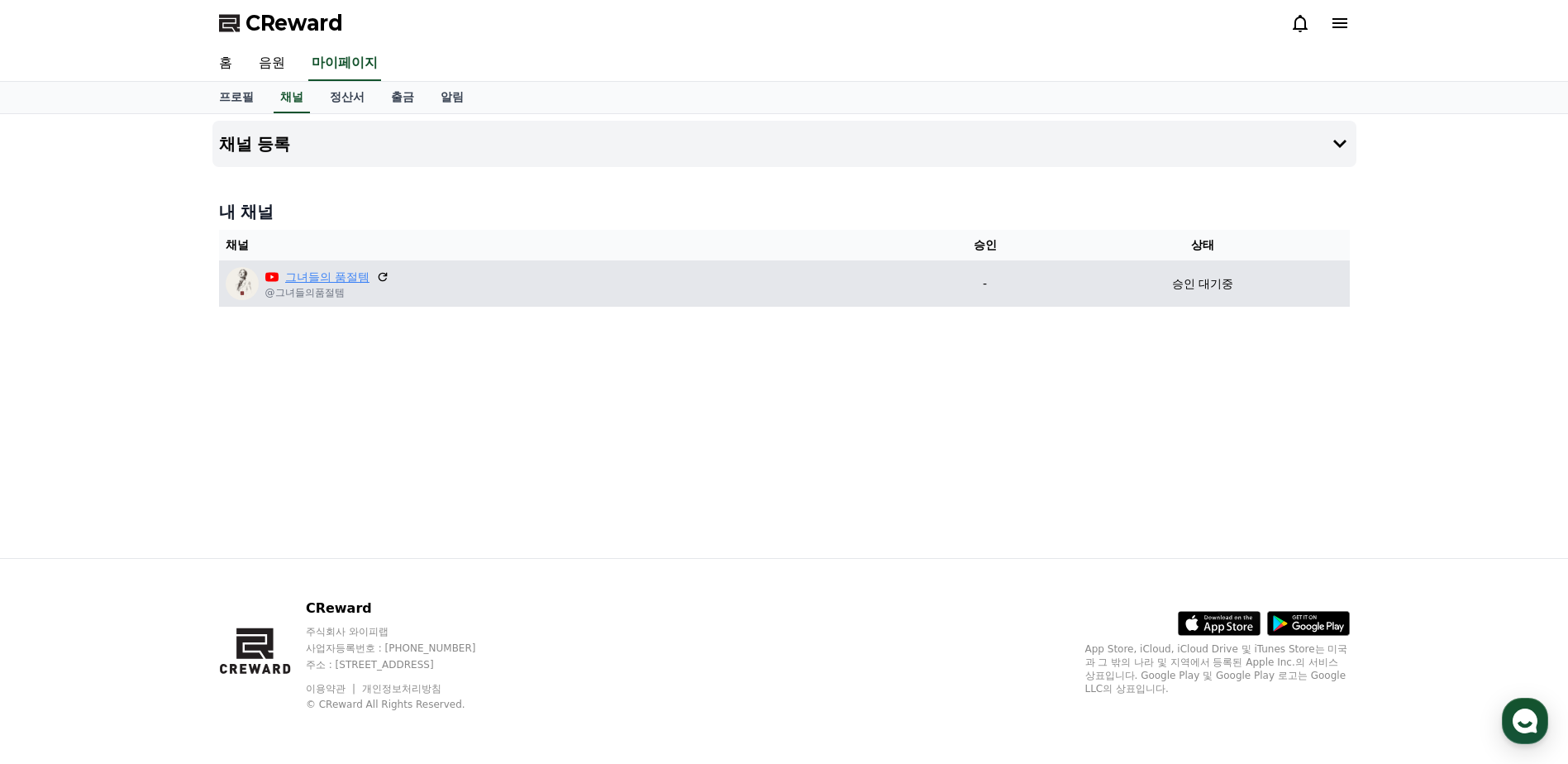
click at [357, 280] on link "그녀들의 품절템" at bounding box center [327, 277] width 84 height 17
